Goal: Task Accomplishment & Management: Manage account settings

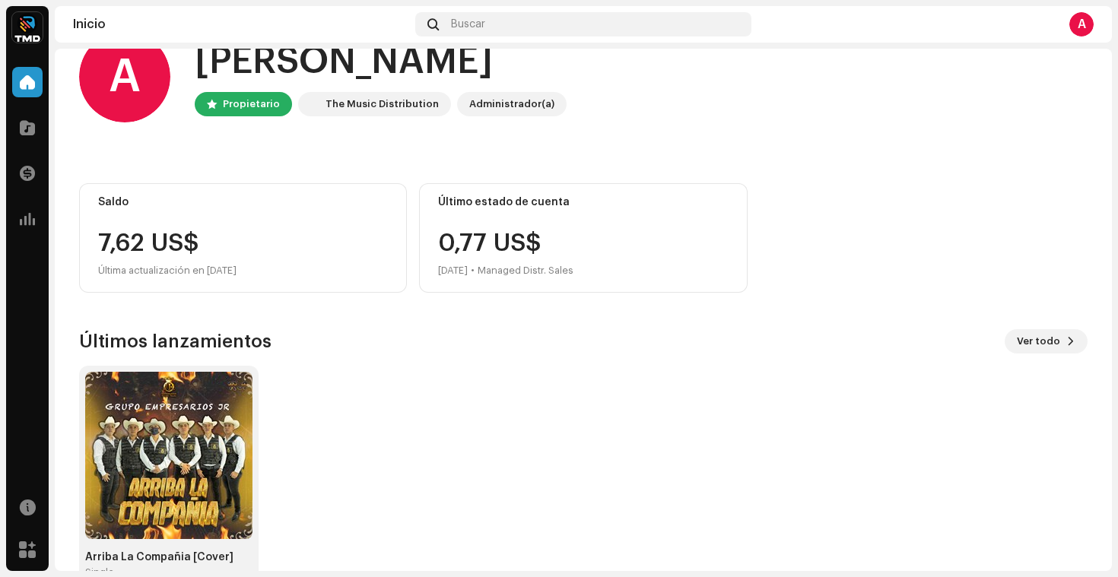
scroll to position [80, 0]
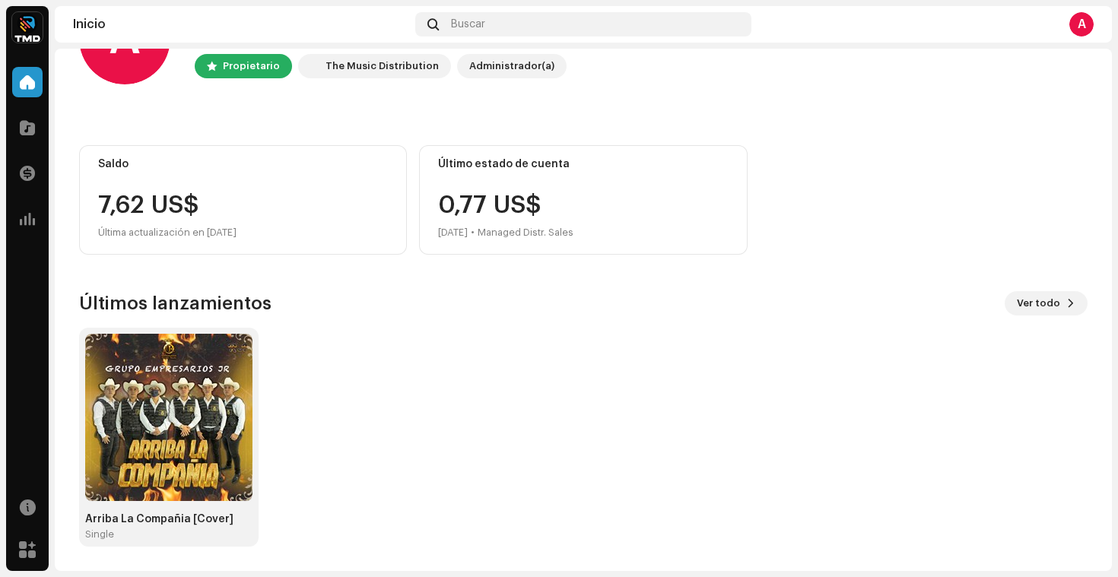
click at [740, 274] on div "A Hola, , [PERSON_NAME] The Music Distribution Administrador(a) Saldo 7,62 US$ …" at bounding box center [583, 270] width 1008 height 602
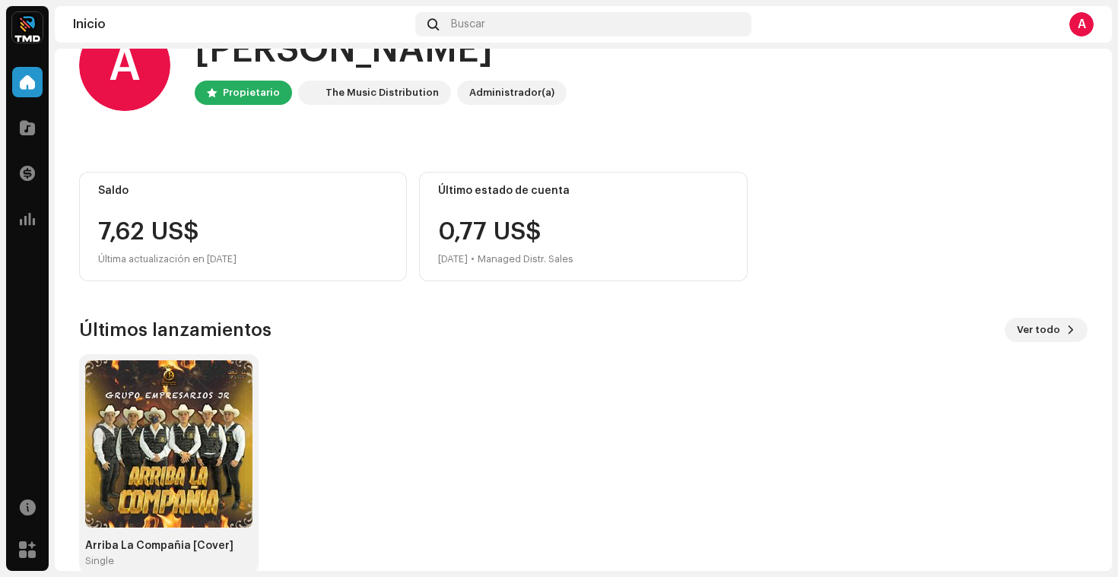
scroll to position [0, 0]
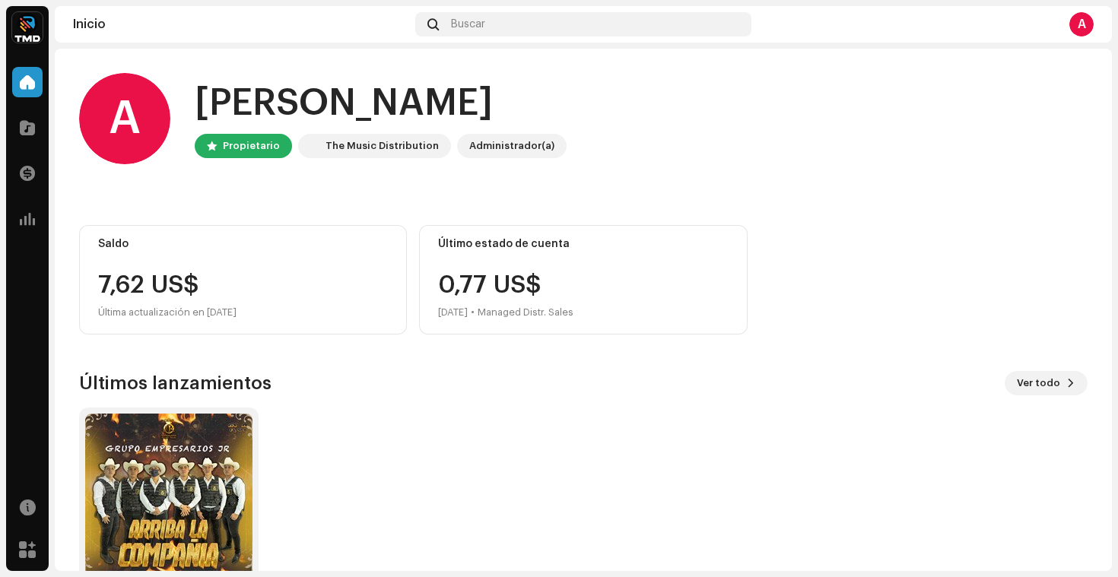
click at [766, 302] on div "Saldo 7,62 US$ Última actualización en [DATE] Último estado de cuenta 0,77 US$ …" at bounding box center [583, 279] width 1008 height 109
click at [275, 274] on div "7,62 US$" at bounding box center [243, 285] width 290 height 24
click at [145, 271] on div "Saldo 7,62 US$ Última actualización en [DATE]" at bounding box center [243, 279] width 328 height 109
click at [27, 122] on span at bounding box center [27, 128] width 15 height 12
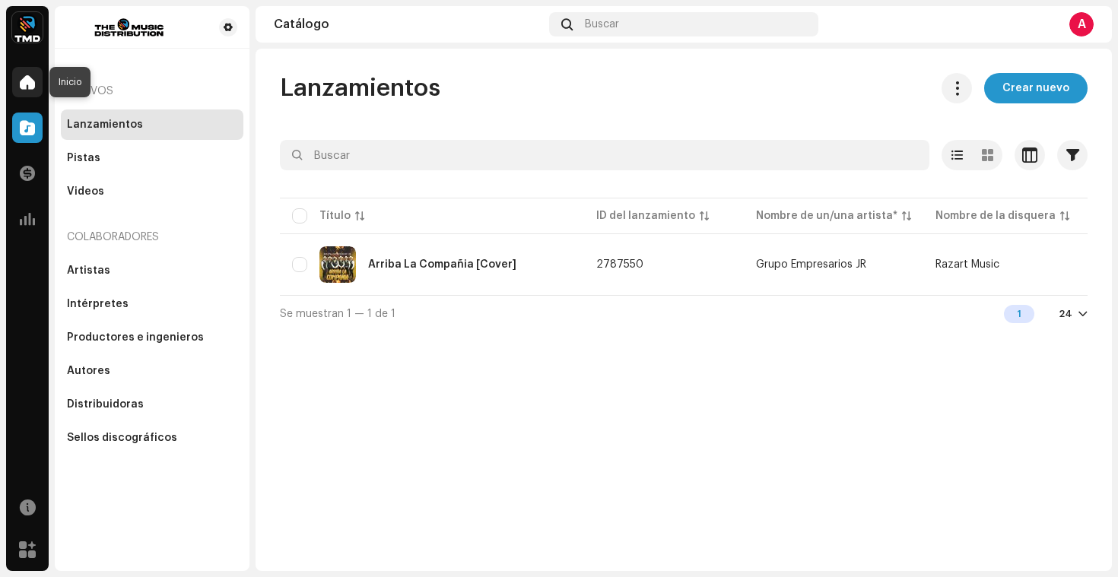
click at [29, 82] on span at bounding box center [27, 82] width 15 height 12
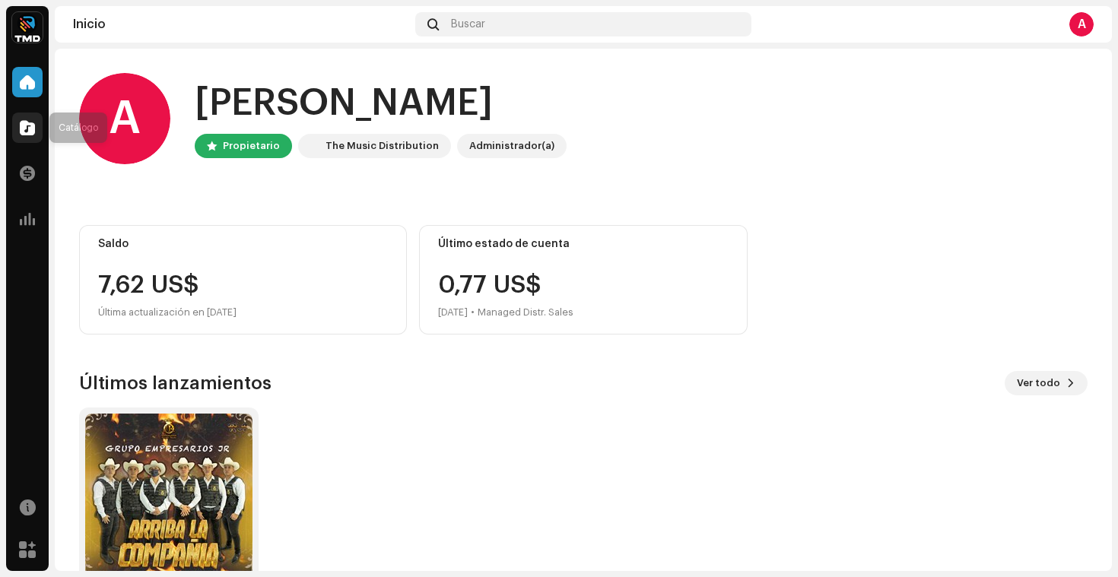
click at [30, 125] on span at bounding box center [27, 128] width 15 height 12
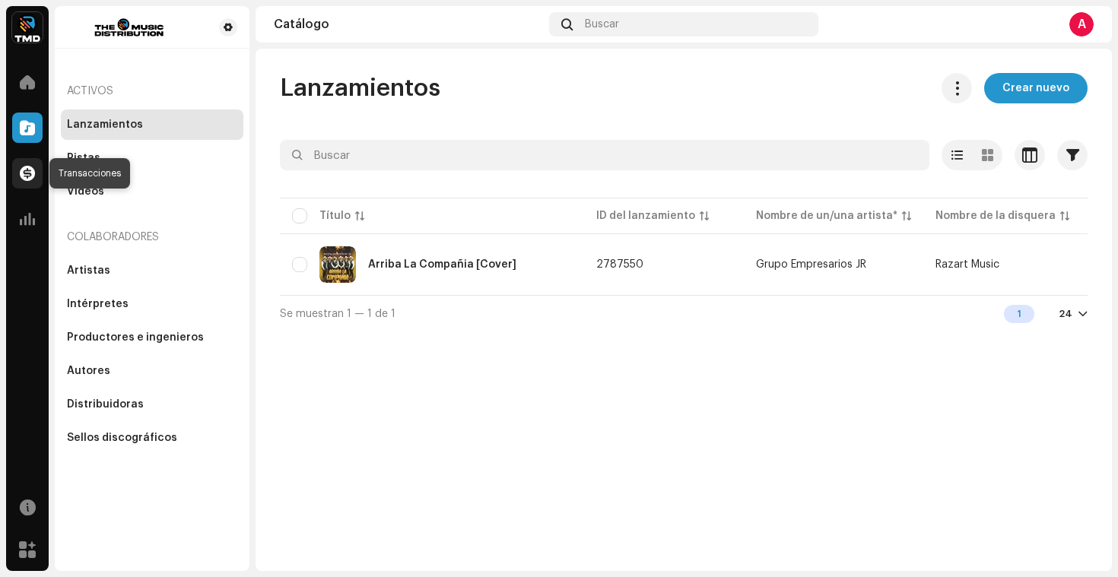
click at [26, 176] on span at bounding box center [27, 173] width 15 height 12
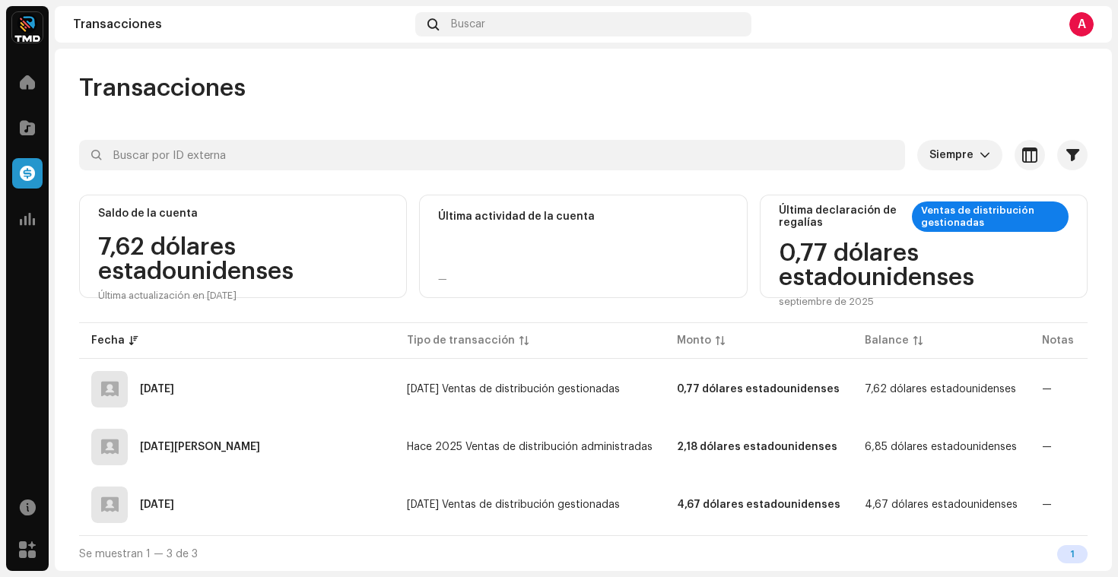
click at [554, 111] on div "Transacciones Siempre Seleccionado 0 Seleccionar todo Opciones Filtros Tipos Es…" at bounding box center [583, 322] width 1057 height 499
click at [25, 213] on span at bounding box center [27, 219] width 15 height 12
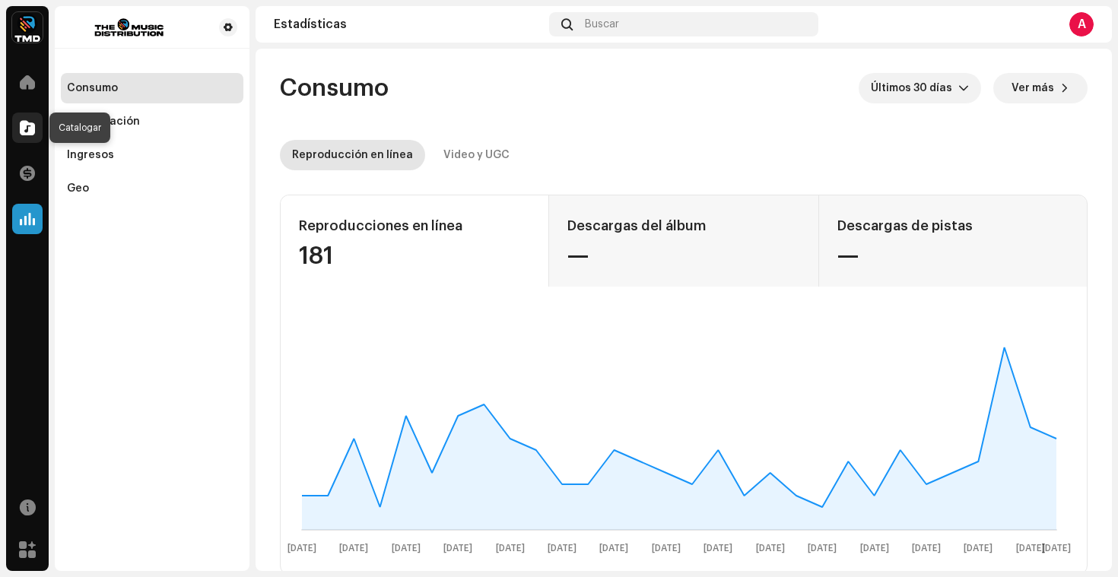
click at [28, 128] on span at bounding box center [27, 128] width 15 height 12
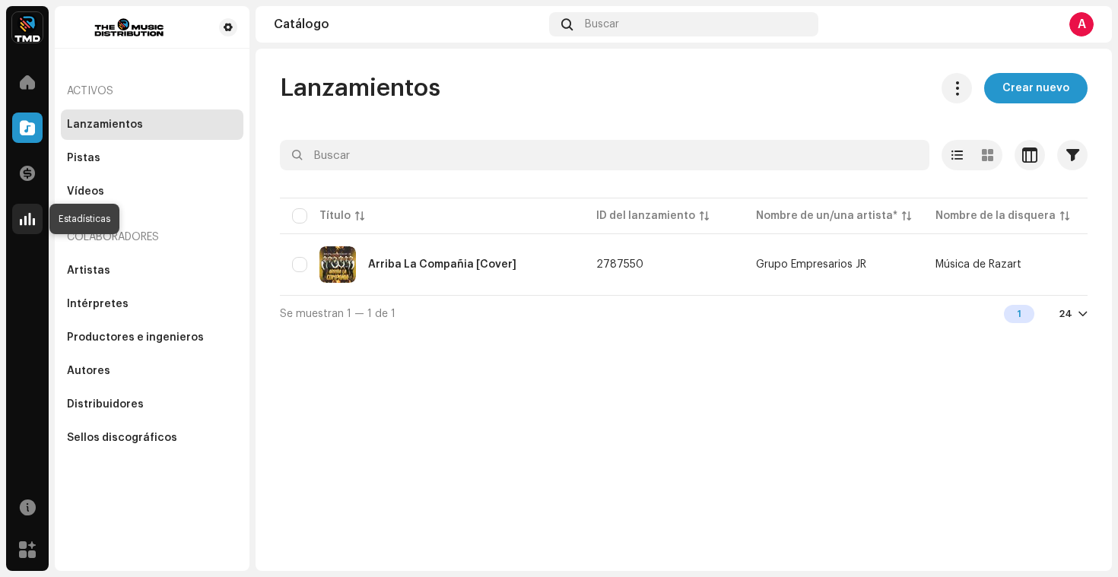
click at [24, 220] on span at bounding box center [27, 219] width 15 height 12
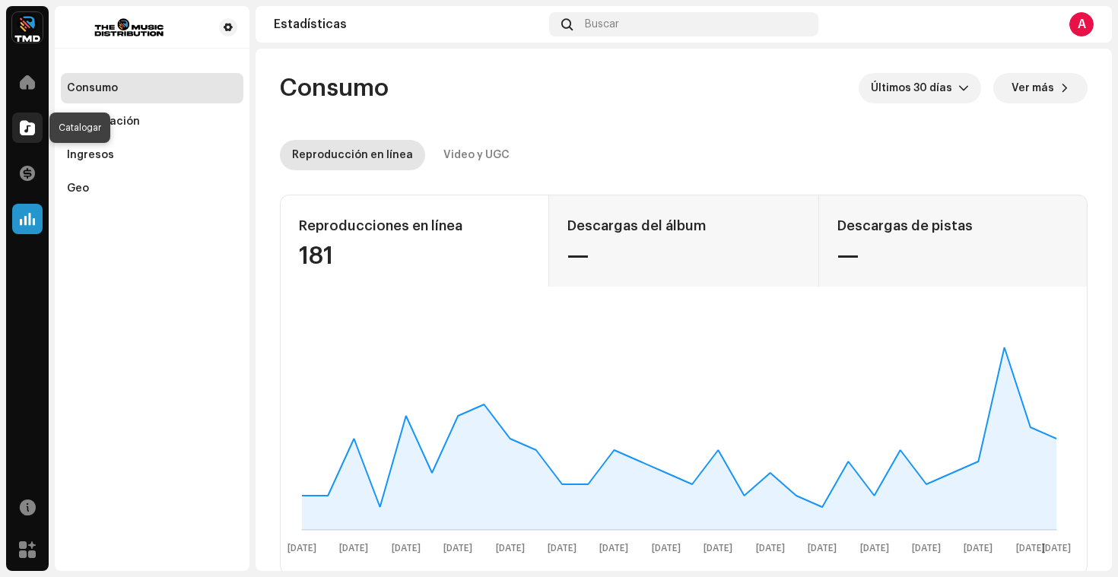
click at [31, 123] on span at bounding box center [27, 128] width 15 height 12
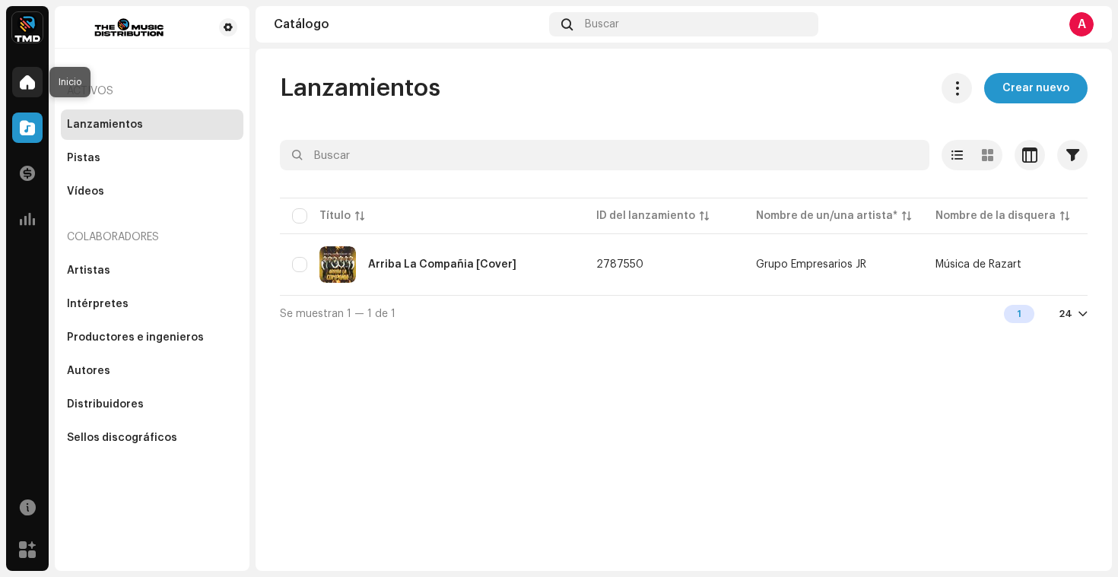
click at [25, 76] on span at bounding box center [27, 82] width 15 height 12
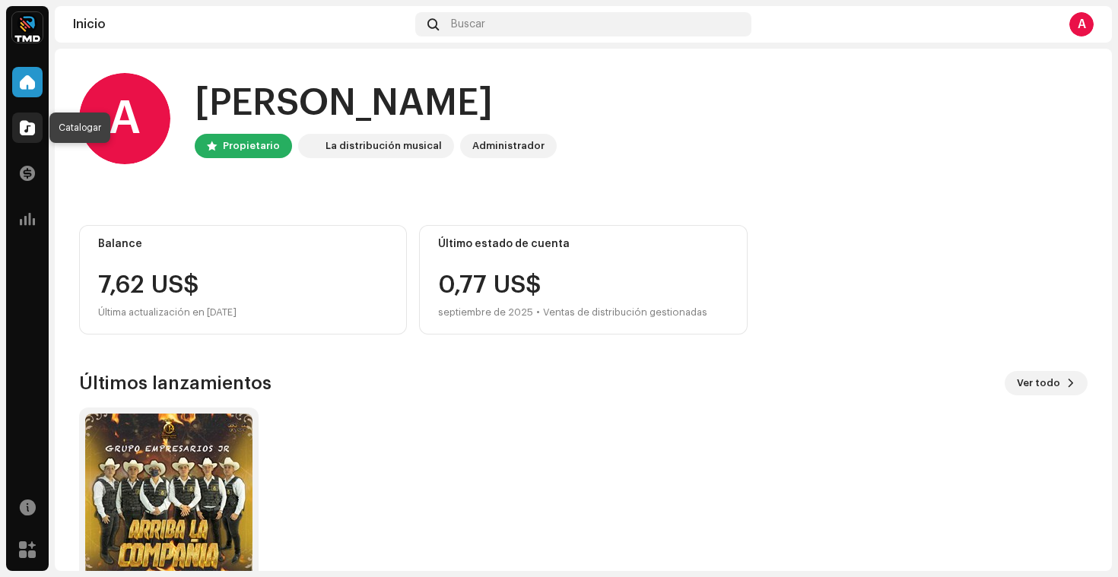
click at [29, 125] on span at bounding box center [27, 128] width 15 height 12
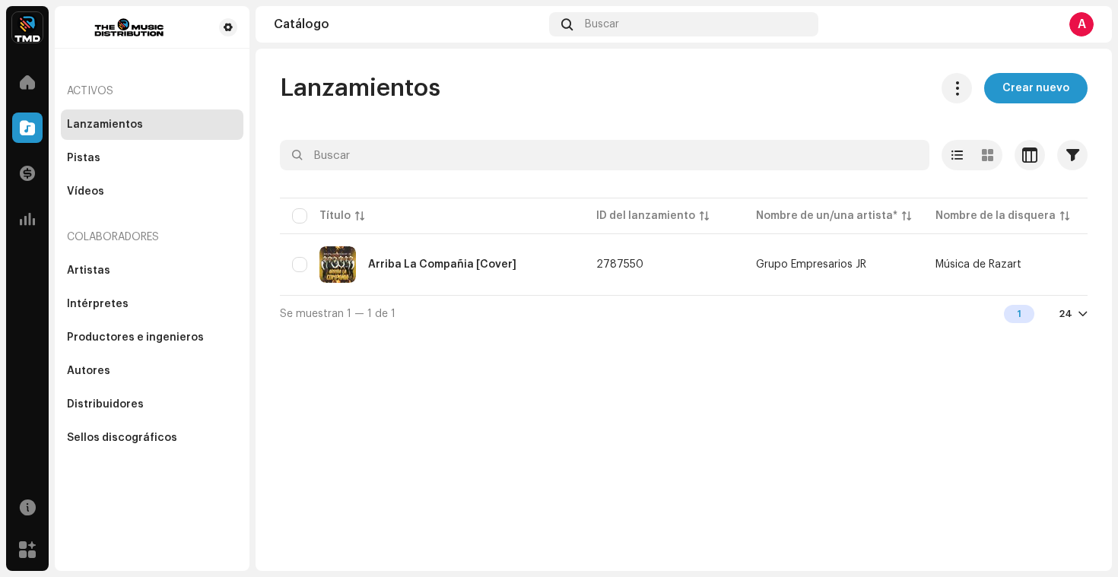
click at [173, 125] on div "Lanzamientos" at bounding box center [152, 125] width 170 height 12
click at [1039, 89] on font "Crear nuevo" at bounding box center [1035, 88] width 67 height 11
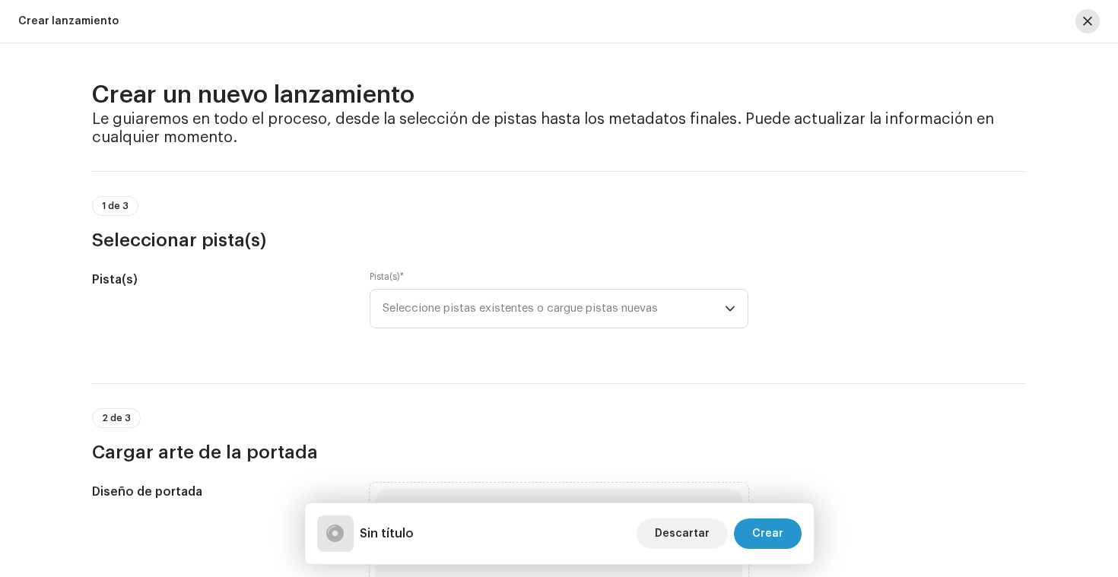
click at [1086, 17] on span "button" at bounding box center [1087, 21] width 9 height 12
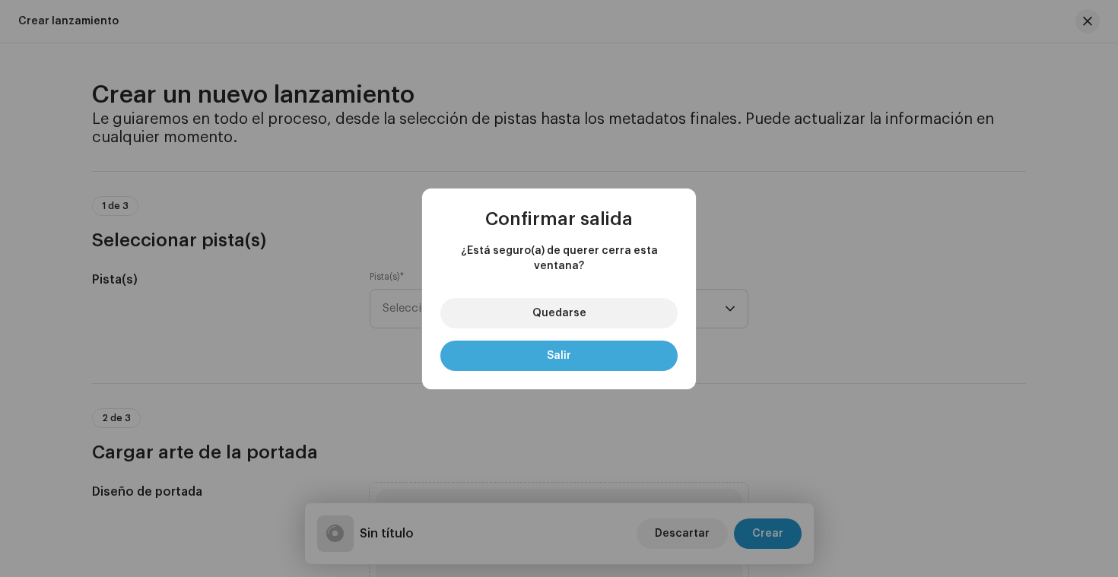
click at [529, 341] on button "Salir" at bounding box center [558, 356] width 237 height 30
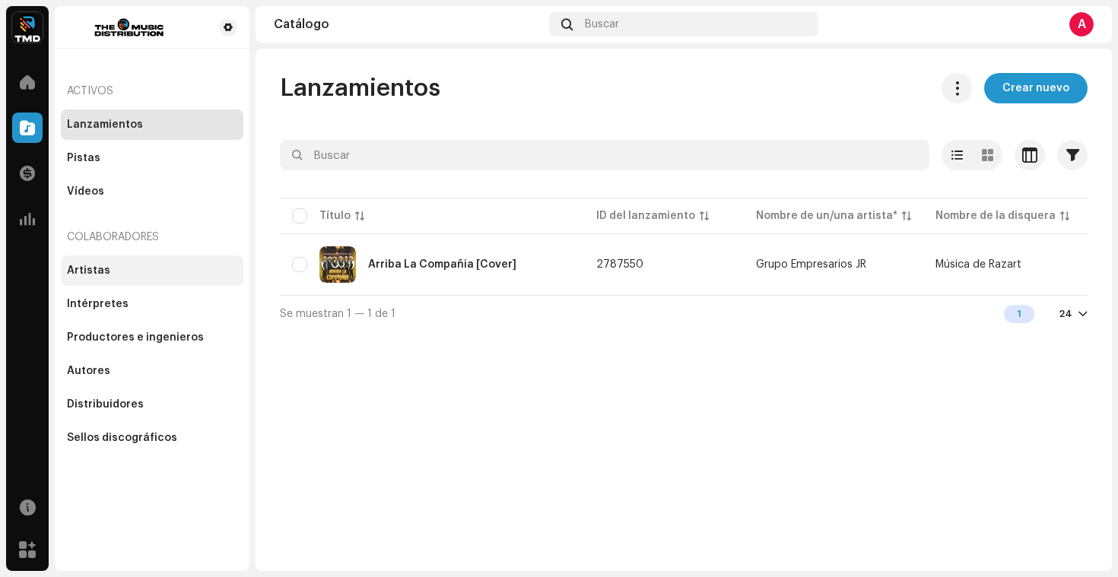
click at [147, 262] on div "Artistas" at bounding box center [152, 270] width 182 height 30
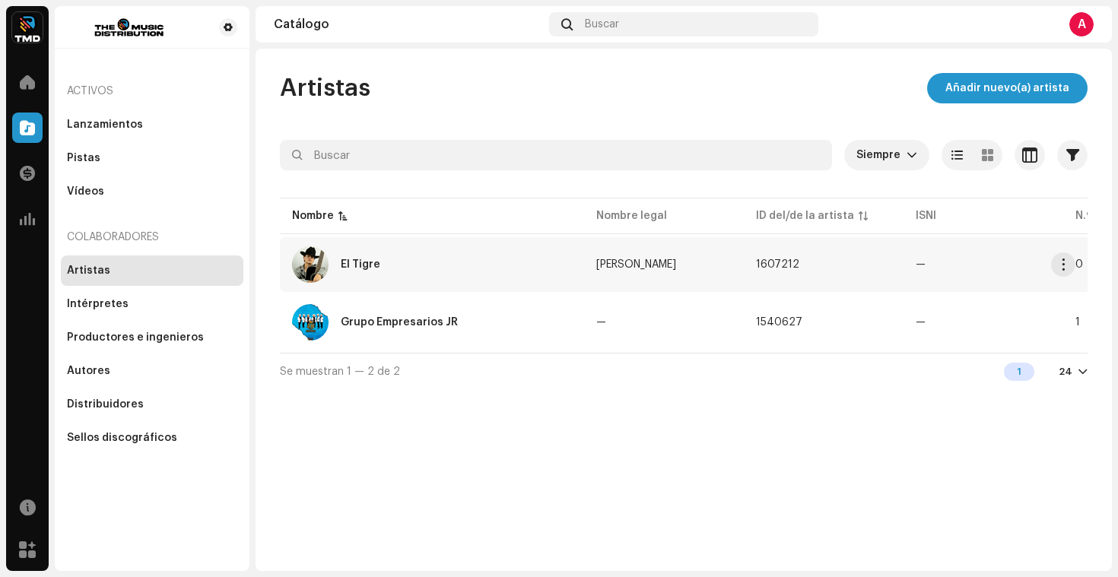
click at [553, 253] on div "El Tigre" at bounding box center [432, 264] width 280 height 36
